Goal: Task Accomplishment & Management: Manage account settings

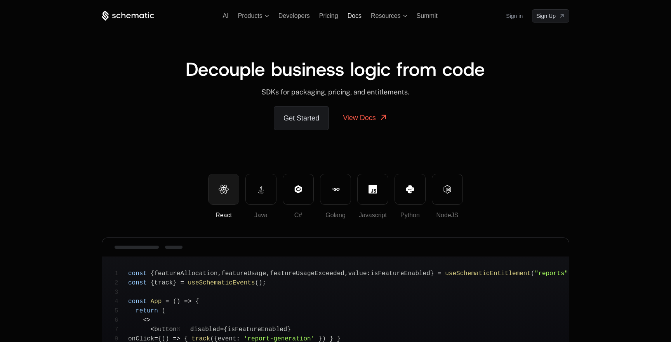
click at [356, 16] on span "Docs" at bounding box center [354, 15] width 14 height 7
click at [515, 14] on link "Sign in" at bounding box center [514, 16] width 17 height 12
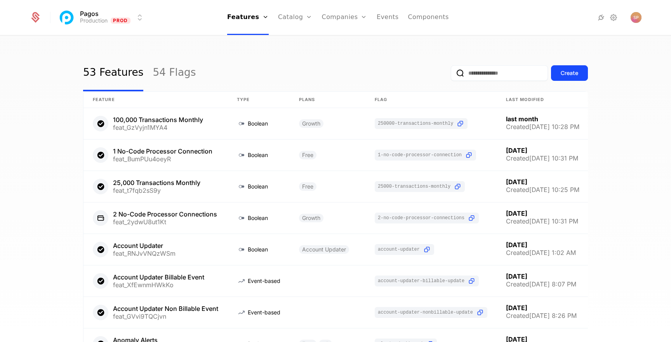
click at [174, 69] on link "54 Flags" at bounding box center [174, 73] width 43 height 36
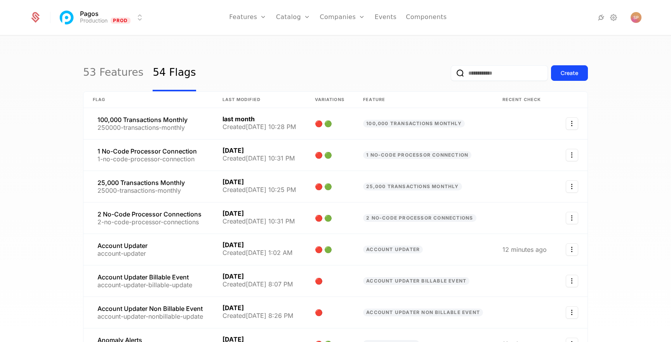
click at [115, 73] on link "53 Features" at bounding box center [113, 73] width 60 height 36
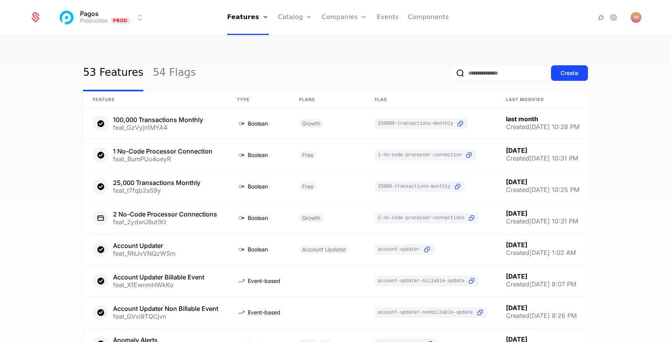
click at [616, 18] on icon at bounding box center [613, 17] width 9 height 9
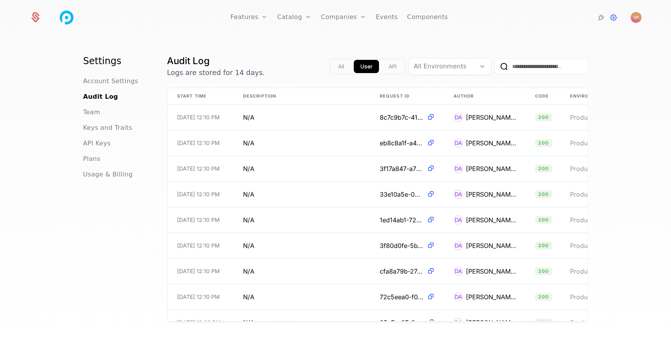
click at [95, 140] on span "API Keys" at bounding box center [97, 143] width 28 height 9
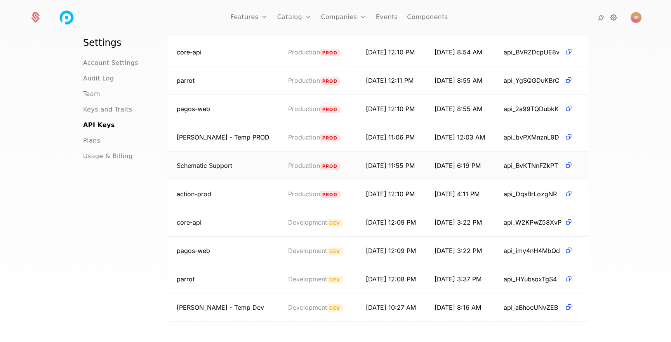
scroll to position [70, 0]
click at [570, 81] on html "Features Features Flags Catalog Plans Add Ons Credits Configuration Companies C…" at bounding box center [335, 171] width 671 height 342
click at [531, 99] on div "Edit" at bounding box center [539, 101] width 59 height 11
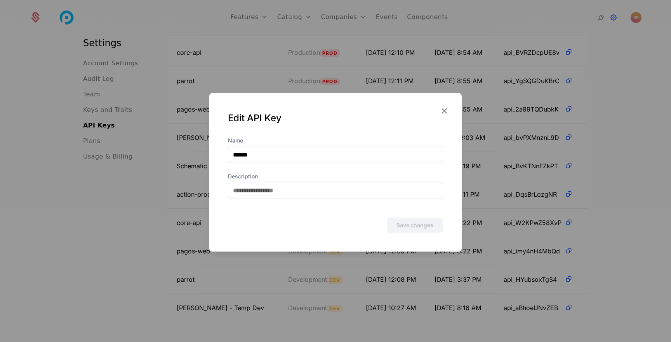
click at [446, 110] on icon "button" at bounding box center [444, 111] width 10 height 10
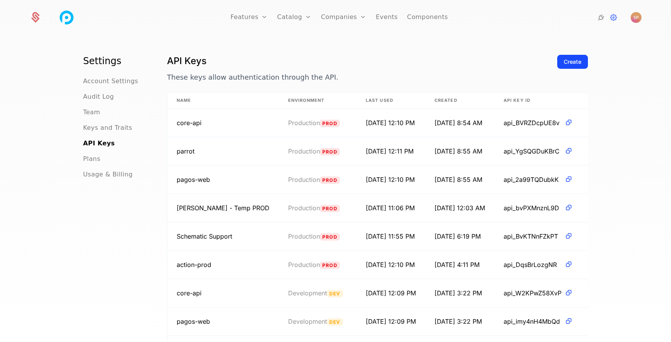
scroll to position [0, 0]
click at [574, 61] on div "Create" at bounding box center [572, 62] width 17 height 8
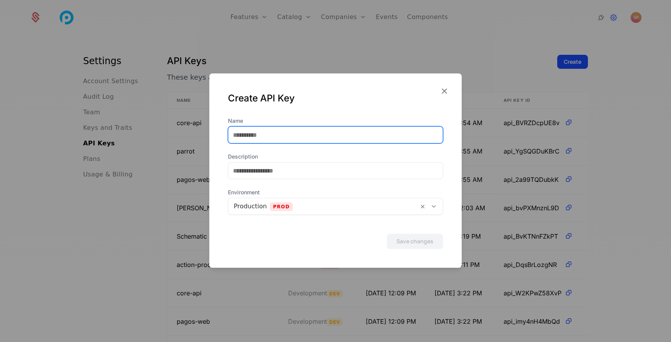
click at [289, 139] on input "Name" at bounding box center [335, 135] width 214 height 16
type input "**********"
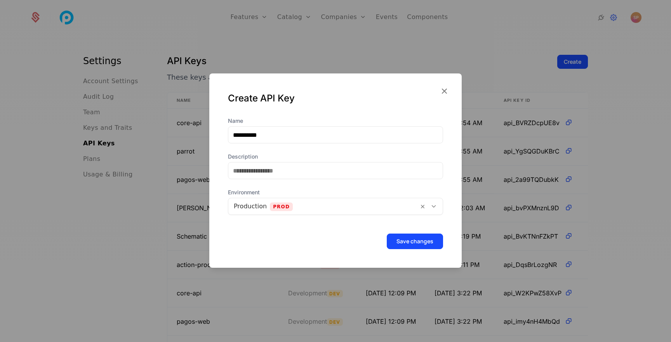
drag, startPoint x: 289, startPoint y: 139, endPoint x: 222, endPoint y: 195, distance: 87.1
click at [222, 195] on div "**********" at bounding box center [335, 192] width 252 height 151
click at [406, 238] on button "Save changes" at bounding box center [415, 241] width 56 height 16
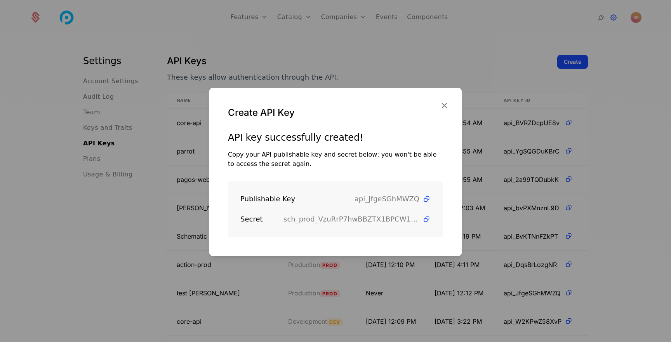
click at [425, 220] on icon at bounding box center [426, 219] width 8 height 8
click at [441, 106] on icon "button" at bounding box center [444, 105] width 10 height 10
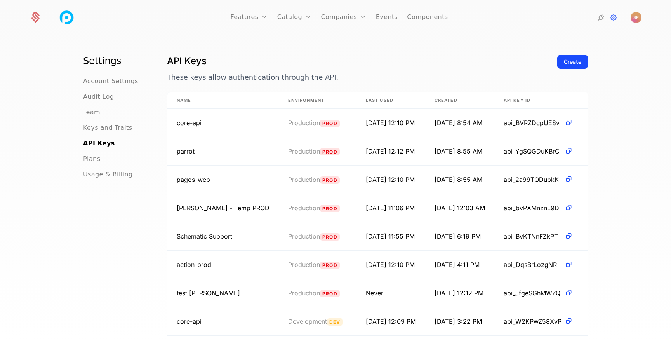
click at [347, 41] on link "Companies" at bounding box center [348, 38] width 36 height 6
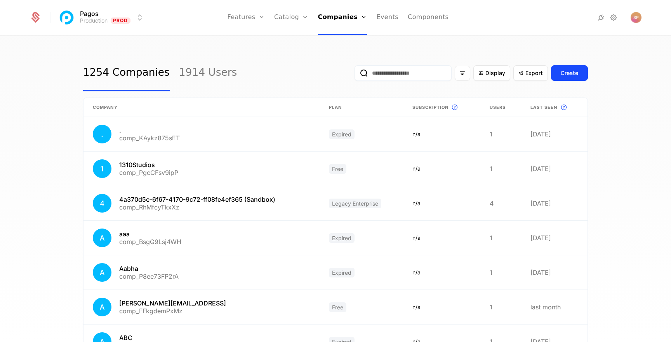
click at [394, 74] on input "email" at bounding box center [402, 73] width 97 height 16
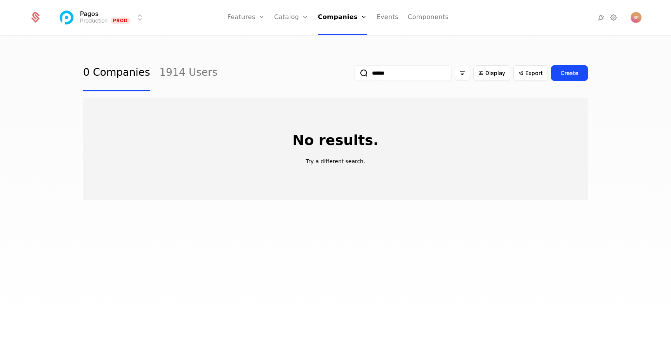
click at [354, 75] on button "submit" at bounding box center [354, 75] width 0 height 0
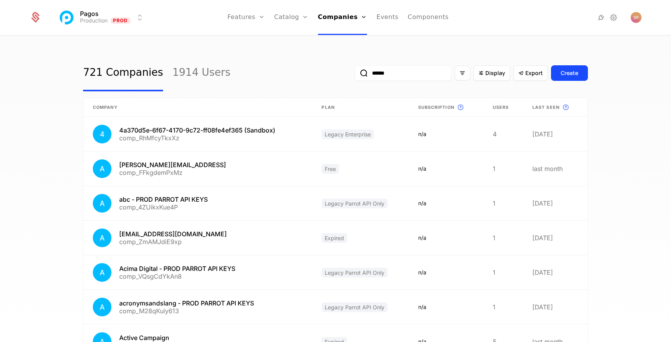
click at [389, 75] on input "******" at bounding box center [402, 73] width 97 height 16
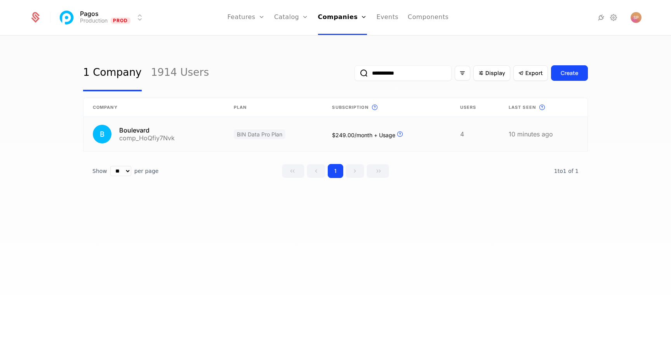
type input "**********"
click at [184, 132] on link at bounding box center [153, 134] width 141 height 34
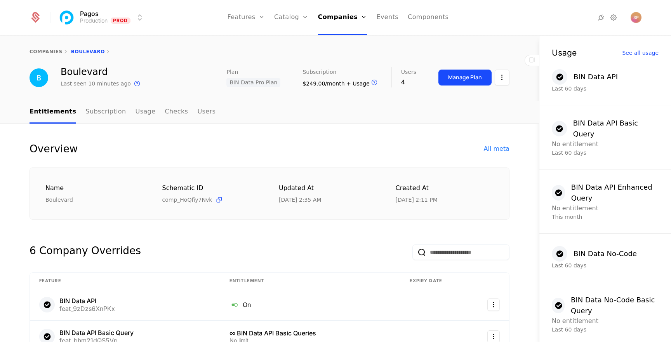
click at [501, 146] on div "All meta" at bounding box center [497, 148] width 26 height 9
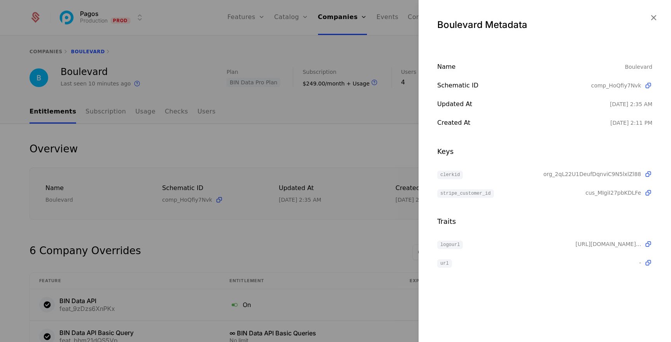
click at [648, 173] on icon at bounding box center [648, 174] width 8 height 8
click at [364, 156] on div at bounding box center [335, 171] width 671 height 342
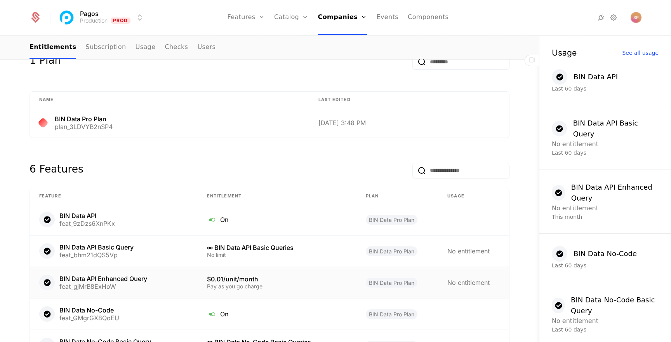
scroll to position [535, 0]
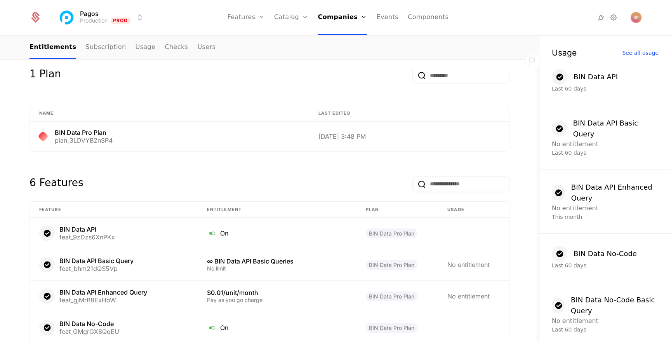
click at [252, 53] on link "Flags" at bounding box center [255, 50] width 36 height 6
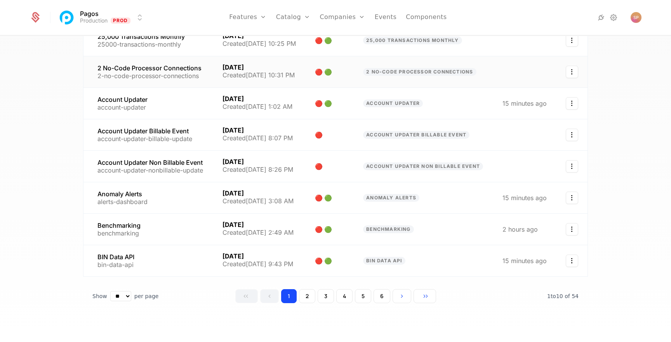
scroll to position [146, 0]
click at [143, 256] on link at bounding box center [148, 260] width 130 height 31
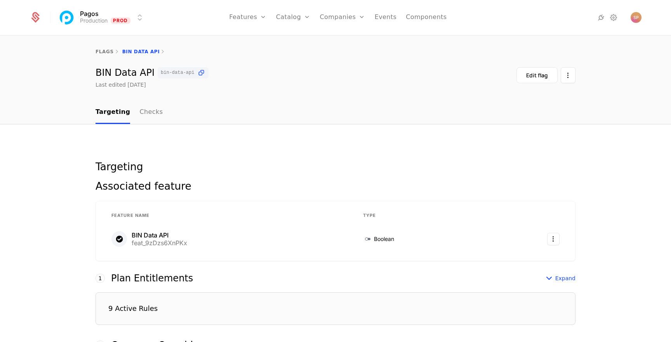
click at [104, 49] on link "flags" at bounding box center [104, 51] width 18 height 5
